Goal: Find specific page/section: Find specific page/section

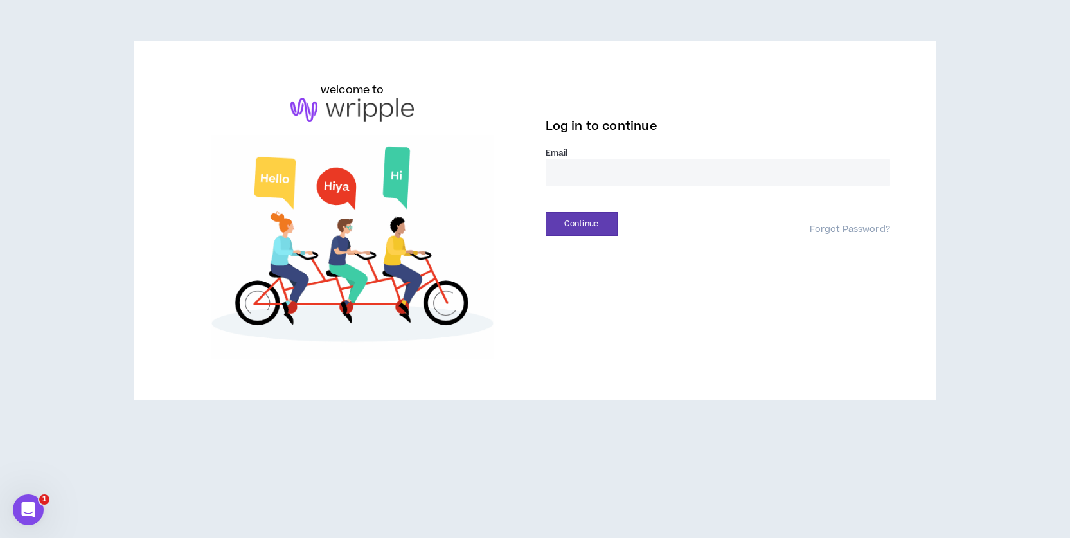
click at [621, 166] on input "email" at bounding box center [718, 173] width 344 height 28
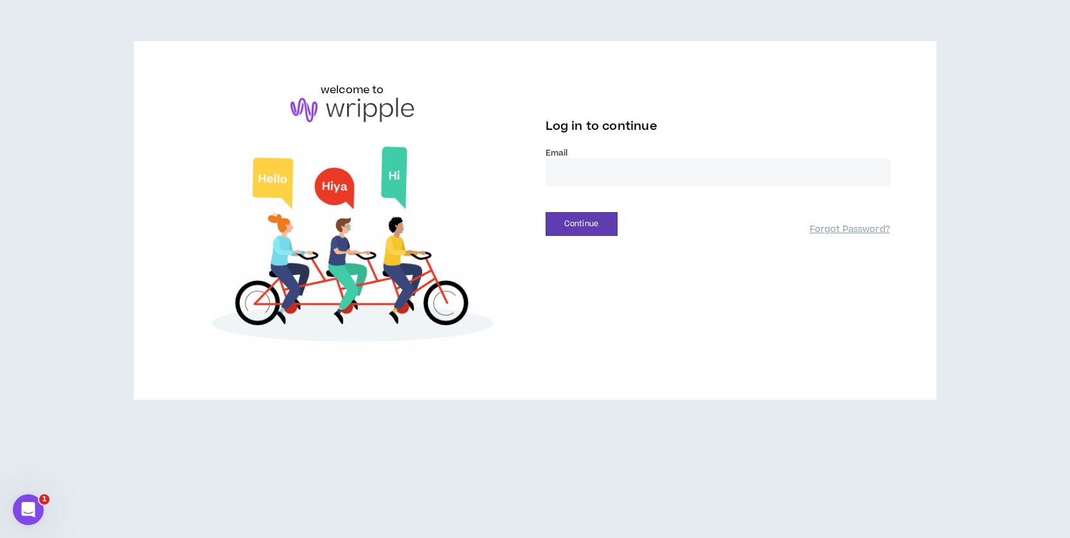
type input "**********"
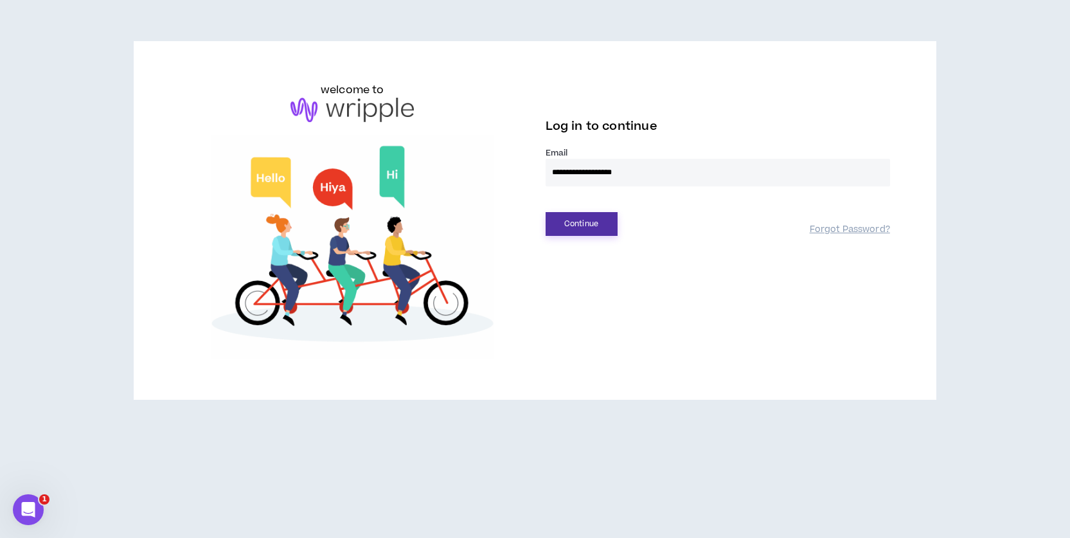
click at [598, 224] on button "Continue" at bounding box center [582, 224] width 72 height 24
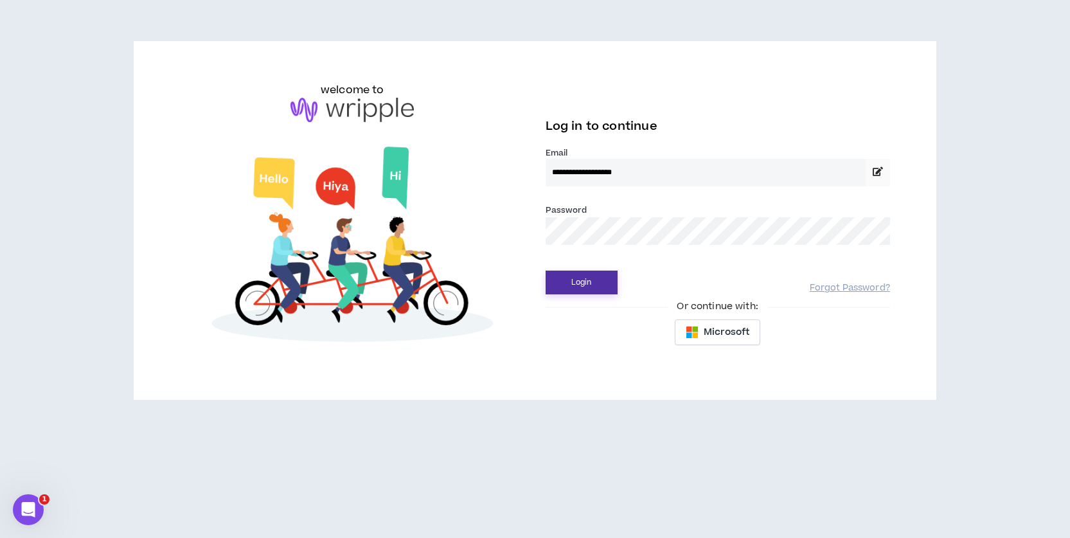
click at [591, 285] on button "Login" at bounding box center [582, 283] width 72 height 24
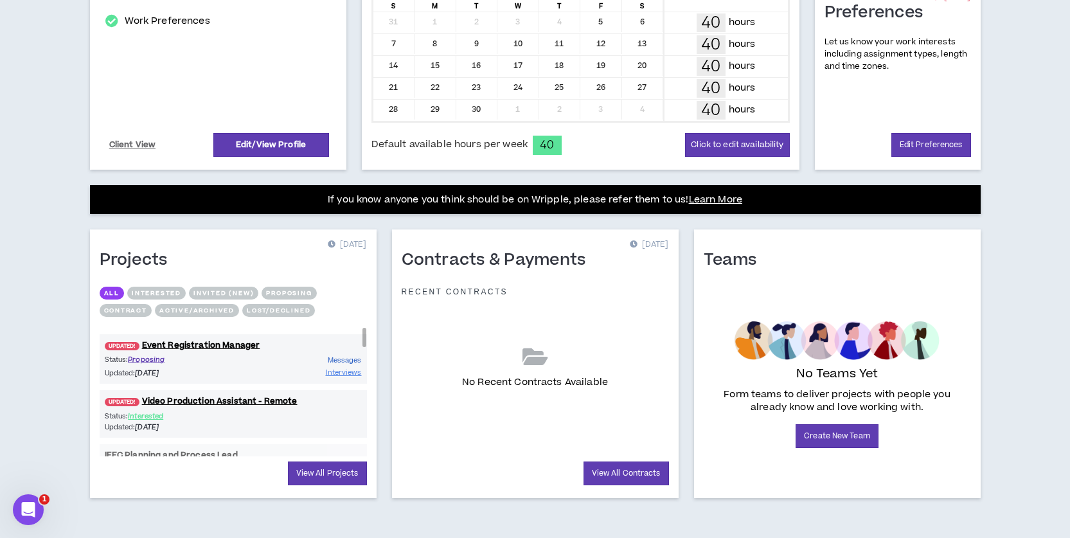
scroll to position [330, 0]
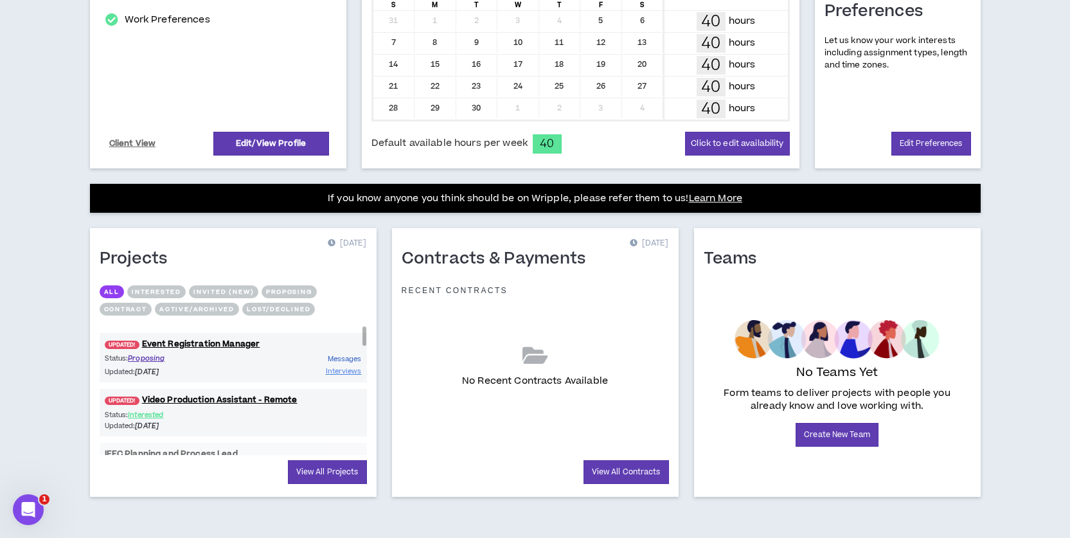
click at [335, 363] on span "Messages" at bounding box center [345, 359] width 34 height 10
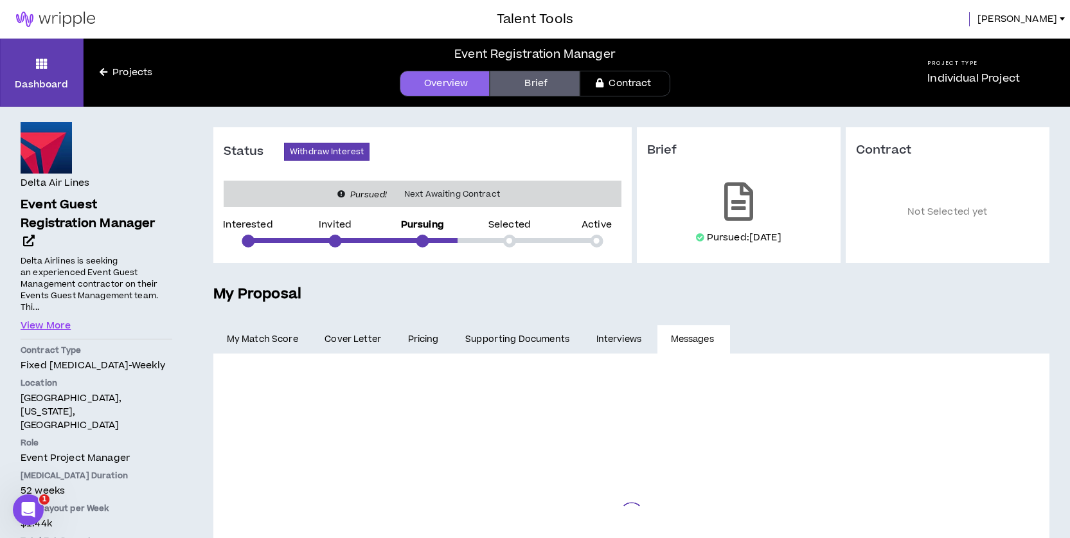
scroll to position [136, 0]
